Goal: Transaction & Acquisition: Purchase product/service

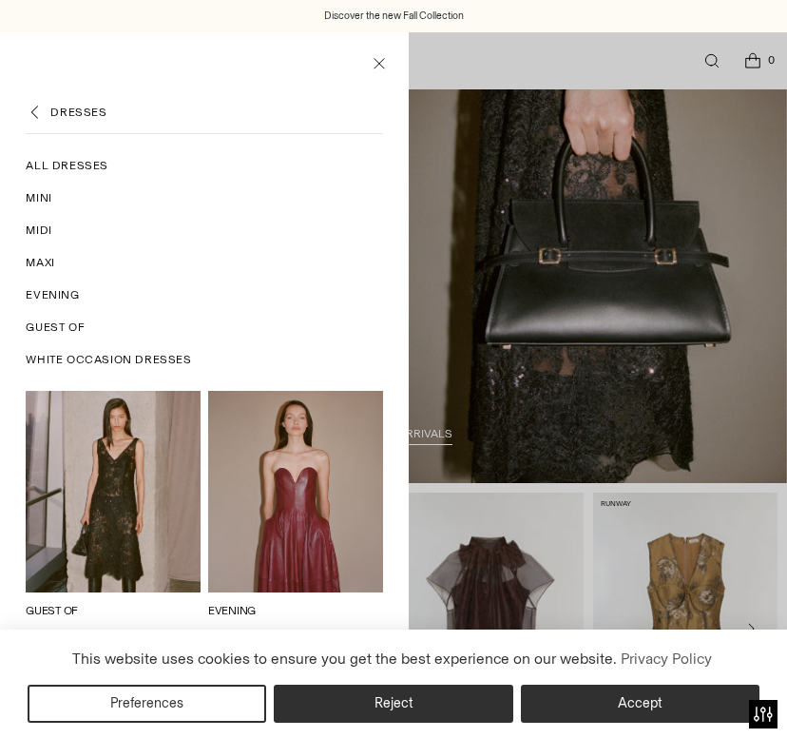
click at [76, 162] on span "All Dresses" at bounding box center [67, 165] width 83 height 17
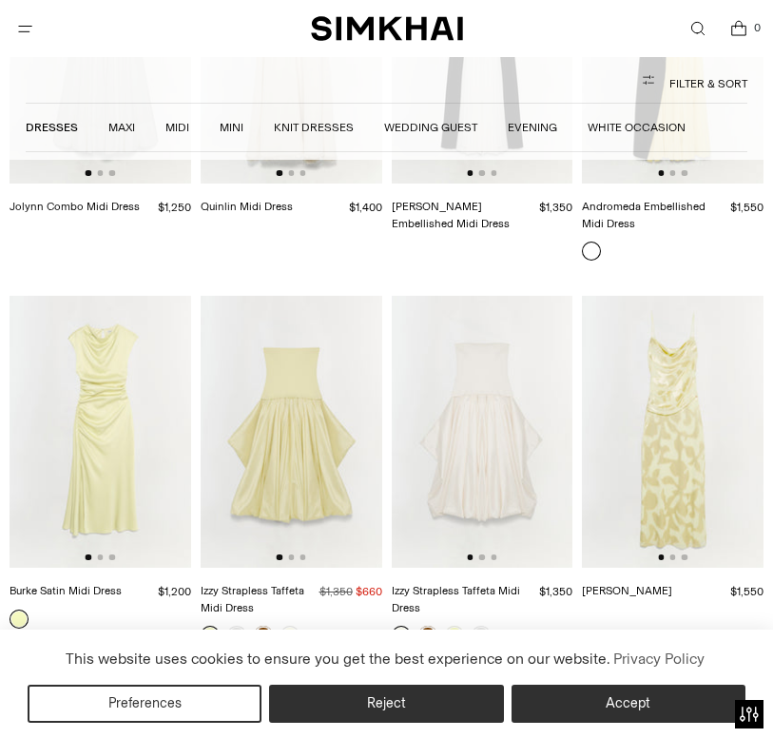
scroll to position [5706, 0]
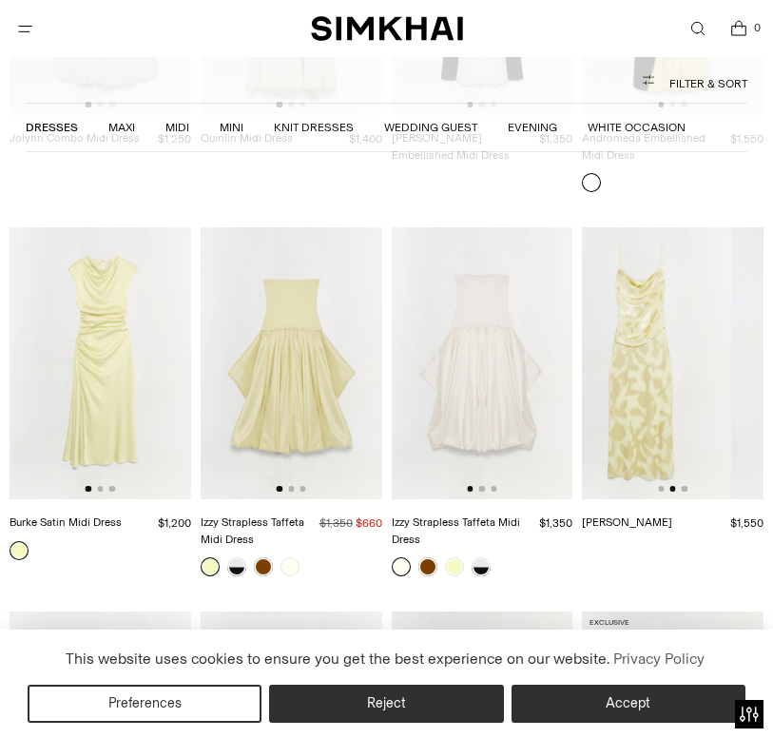
drag, startPoint x: 671, startPoint y: 298, endPoint x: 530, endPoint y: 440, distance: 201.1
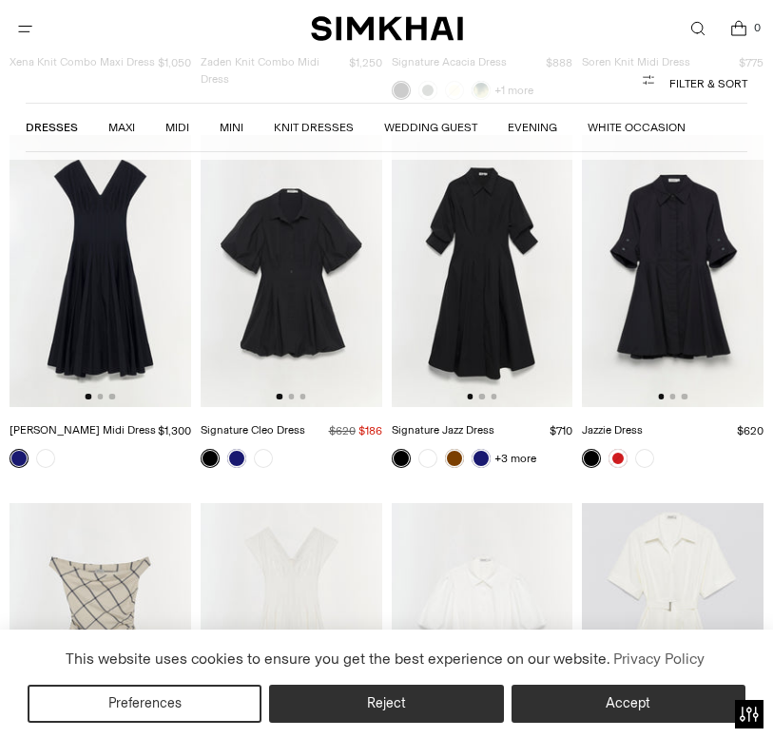
scroll to position [9129, 0]
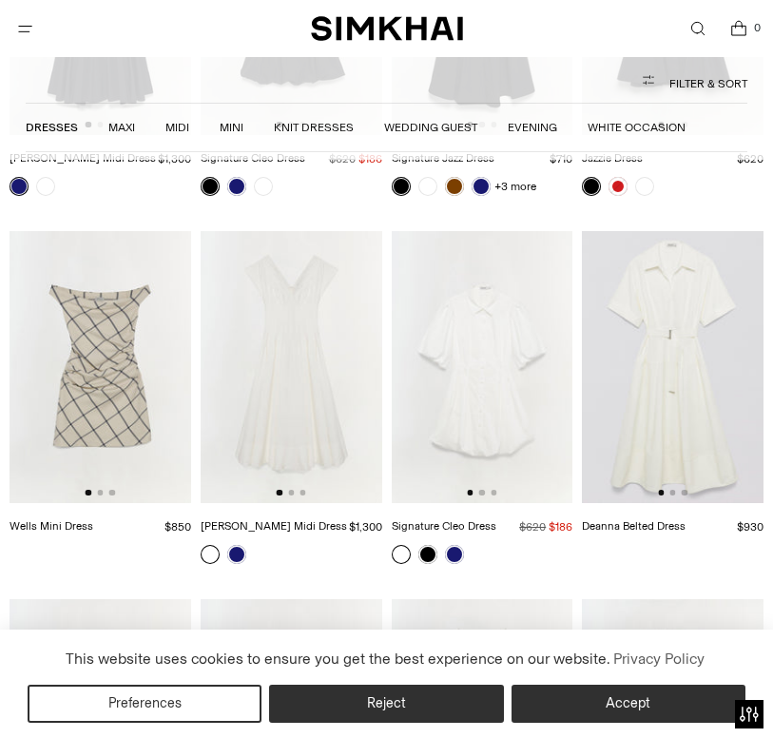
drag, startPoint x: 111, startPoint y: 392, endPoint x: 198, endPoint y: 371, distance: 89.0
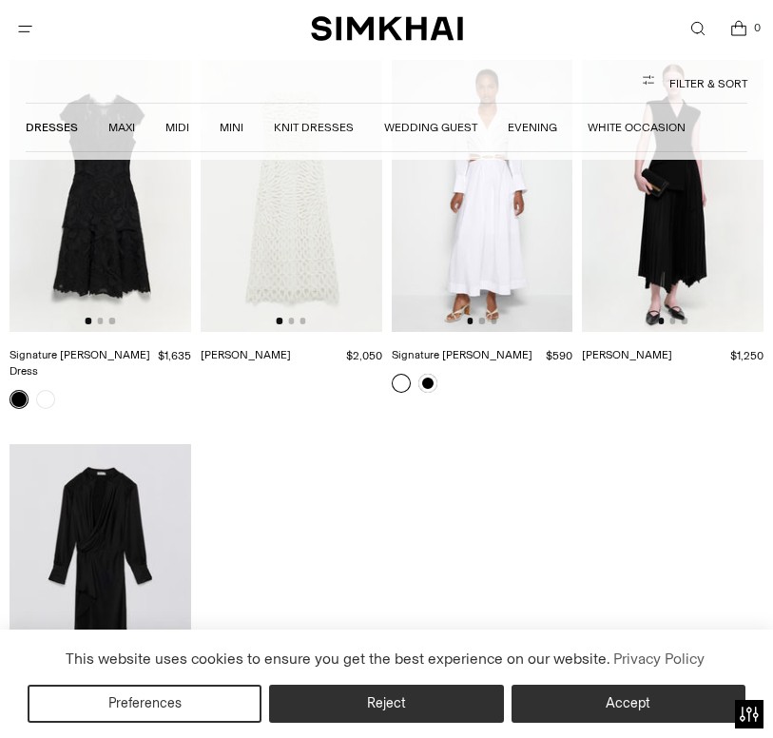
scroll to position [16547, 0]
